Goal: Task Accomplishment & Management: Manage account settings

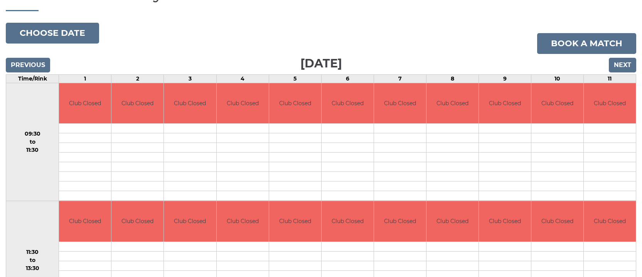
scroll to position [115, 0]
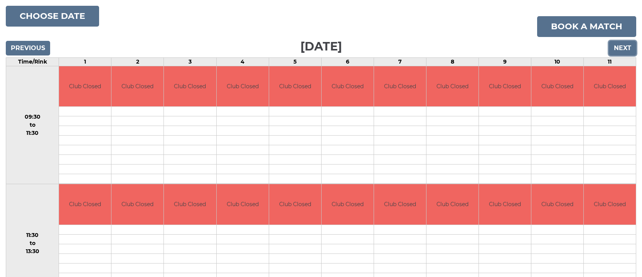
click at [626, 49] on input "Next" at bounding box center [621, 48] width 27 height 15
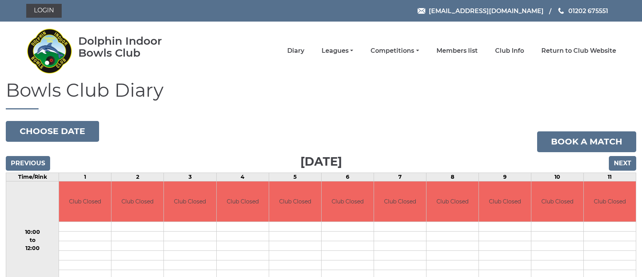
click at [626, 49] on nav "Dolphin Indoor Bowls Club Diary Leagues Club leagues - Winter 2025/2026 Club le…" at bounding box center [321, 51] width 642 height 59
click at [616, 161] on input "Next" at bounding box center [621, 163] width 27 height 15
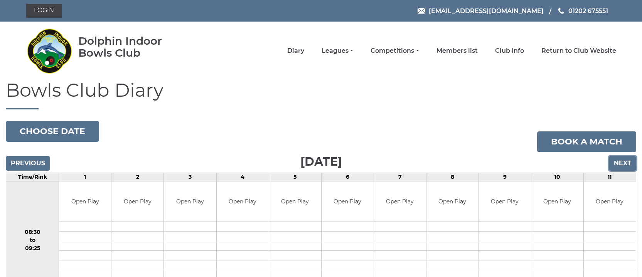
click at [616, 161] on input "Next" at bounding box center [621, 163] width 27 height 15
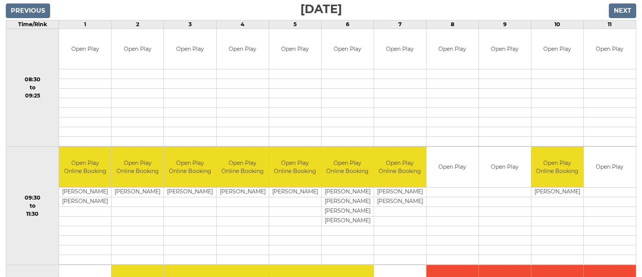
scroll to position [5, 0]
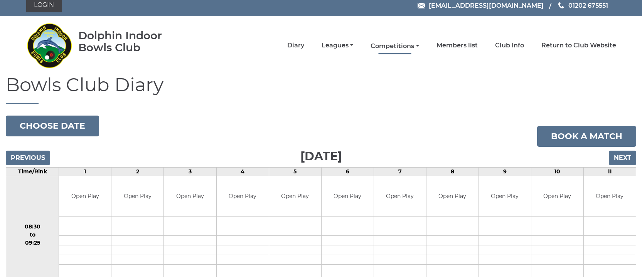
click at [418, 45] on link "Competitions" at bounding box center [394, 46] width 48 height 8
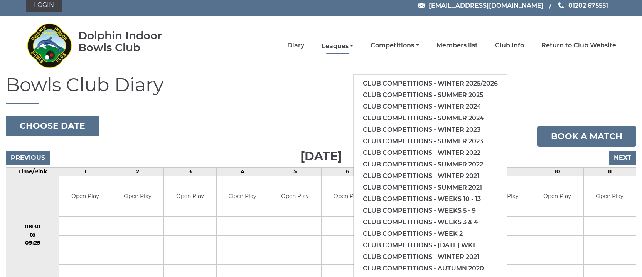
click at [353, 45] on link "Leagues" at bounding box center [337, 46] width 32 height 8
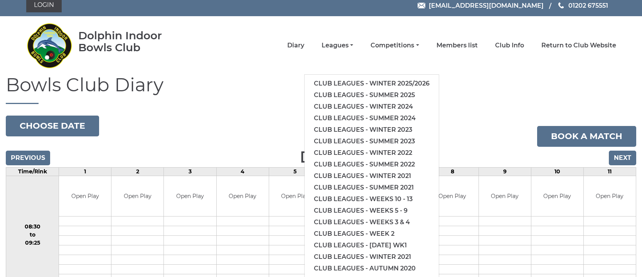
click at [481, 99] on h1 "Bowls Club Diary" at bounding box center [321, 89] width 630 height 29
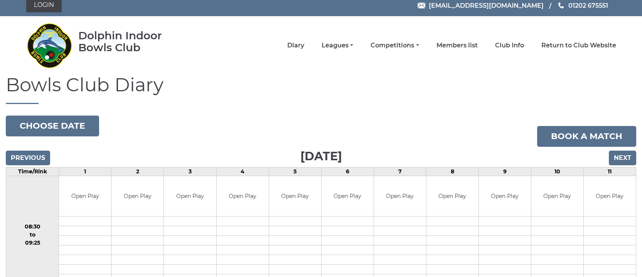
click at [519, 50] on li "Club Info" at bounding box center [500, 45] width 46 height 16
click at [519, 49] on link "Club Info" at bounding box center [509, 46] width 29 height 8
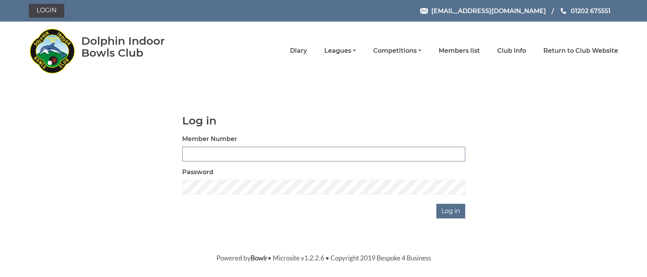
click at [282, 159] on input "Member Number" at bounding box center [323, 154] width 283 height 15
type input "0009"
click at [449, 210] on input "Log in" at bounding box center [451, 211] width 29 height 15
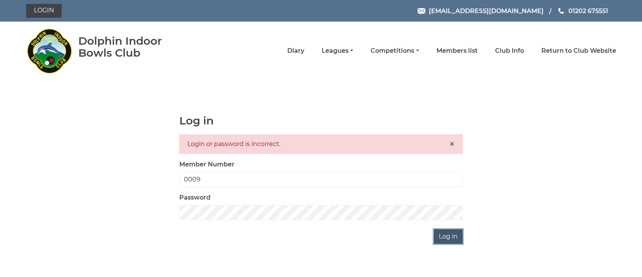
click at [452, 235] on input "Log in" at bounding box center [447, 236] width 29 height 15
